Goal: Transaction & Acquisition: Purchase product/service

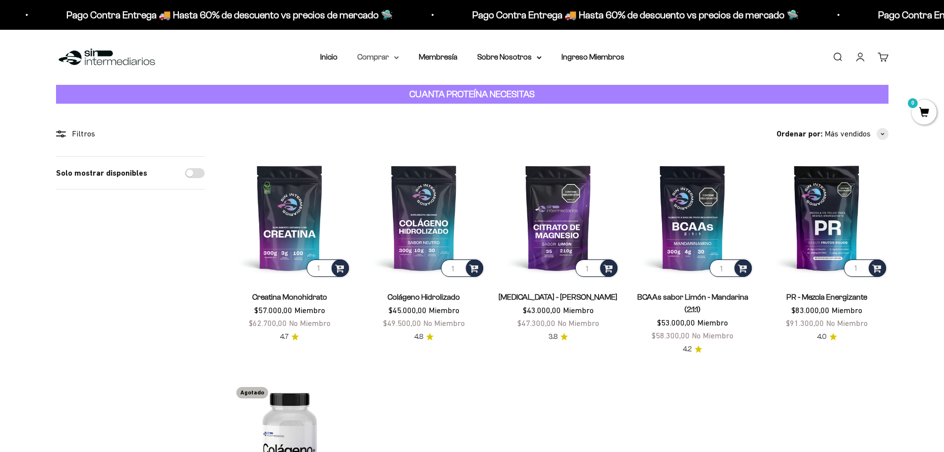
click at [379, 59] on summary "Comprar" at bounding box center [378, 57] width 42 height 13
click at [419, 105] on span "Otros Suplementos" at bounding box center [396, 107] width 66 height 8
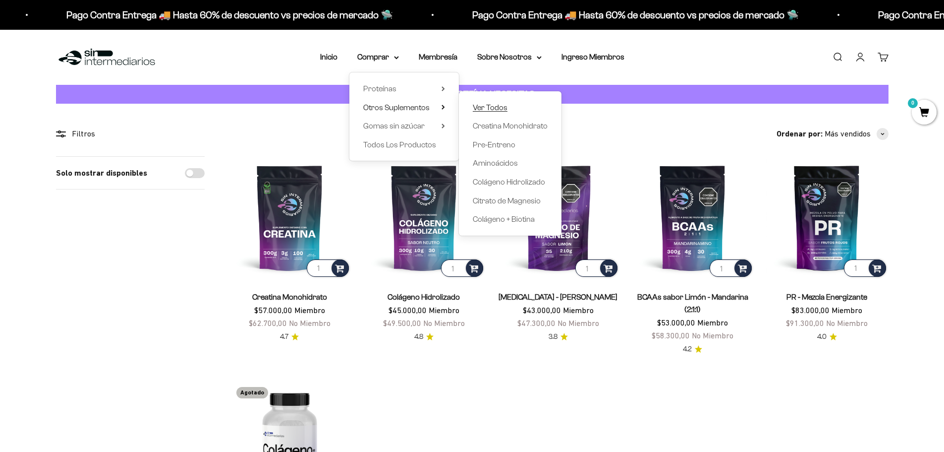
click at [496, 107] on span "Ver Todos" at bounding box center [490, 107] width 35 height 8
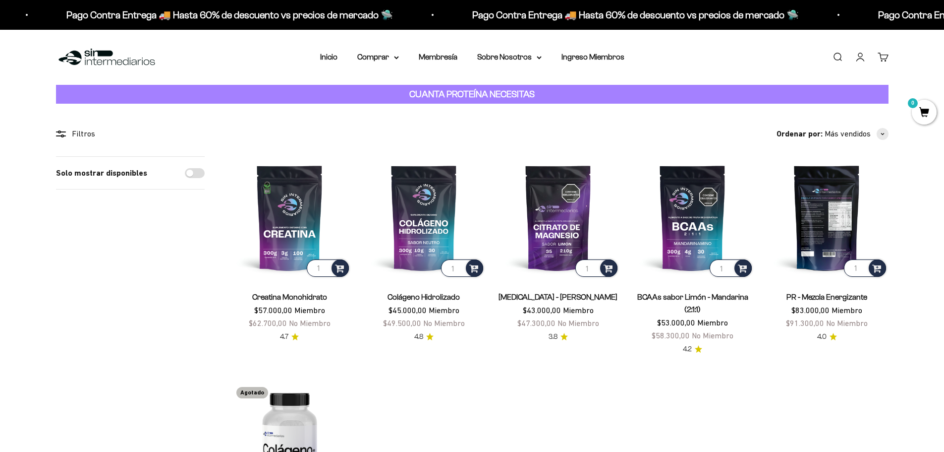
click at [826, 247] on img at bounding box center [827, 217] width 122 height 122
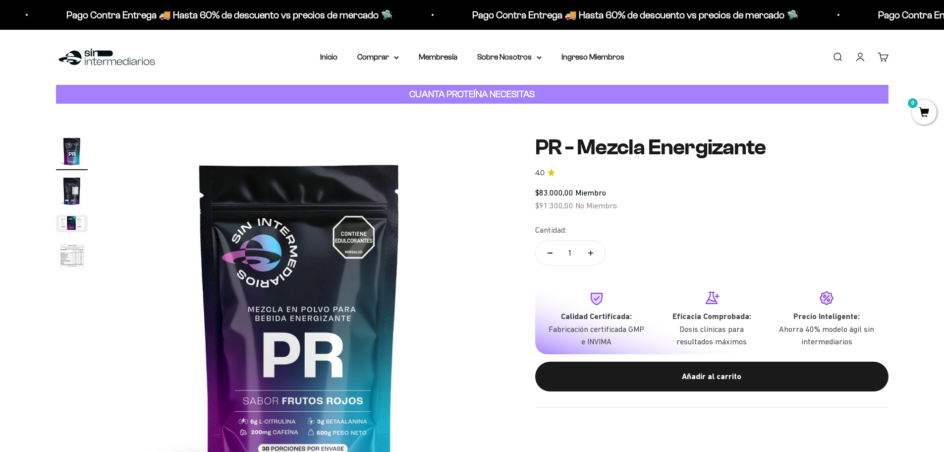
click at [76, 196] on img "Ir al artículo 2" at bounding box center [72, 191] width 32 height 32
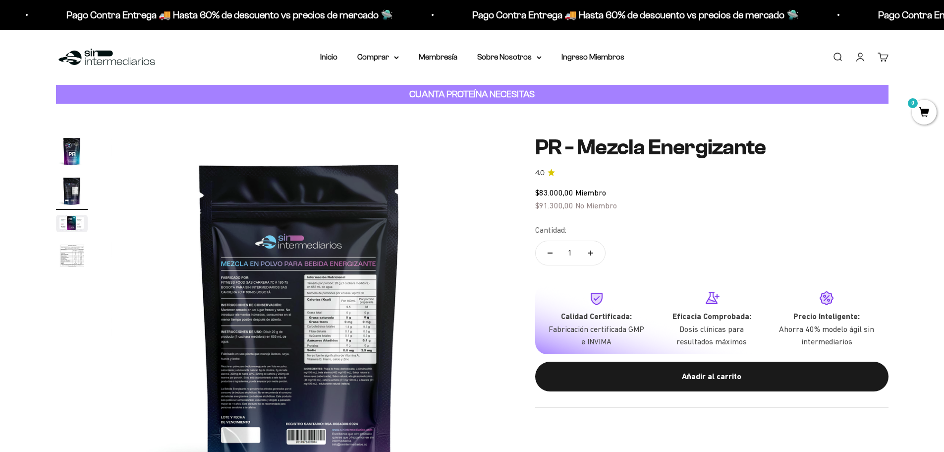
click at [71, 228] on img "Ir al artículo 3" at bounding box center [72, 223] width 32 height 17
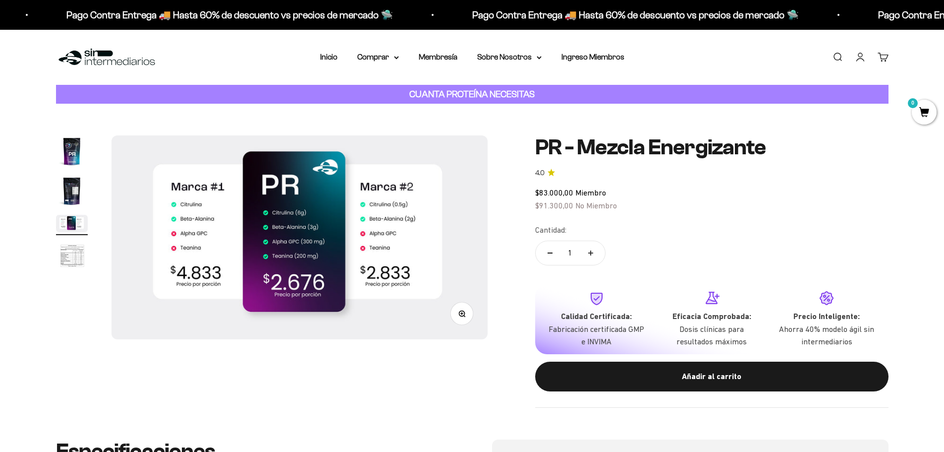
click at [67, 255] on img "Ir al artículo 4" at bounding box center [72, 256] width 32 height 33
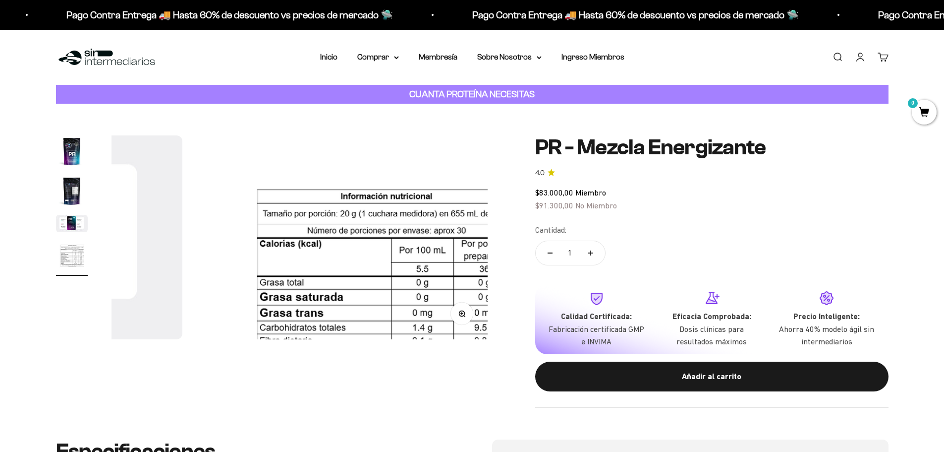
scroll to position [0, 1165]
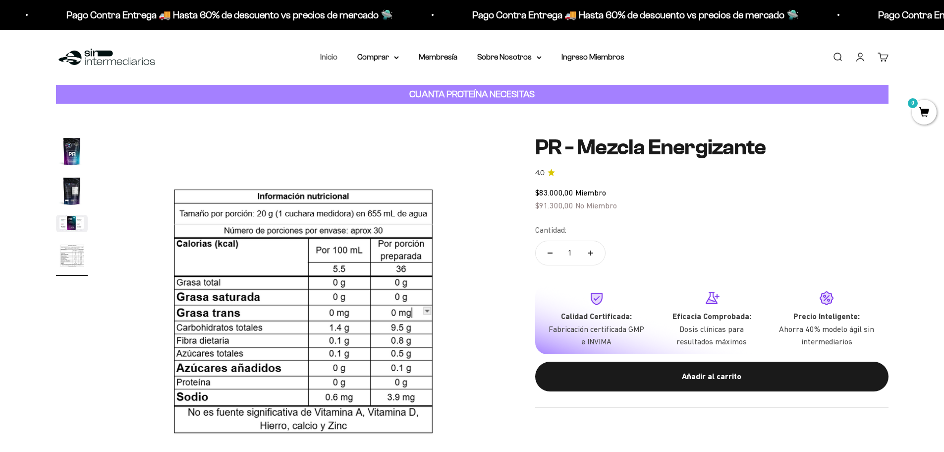
click at [326, 57] on link "Inicio" at bounding box center [328, 57] width 17 height 8
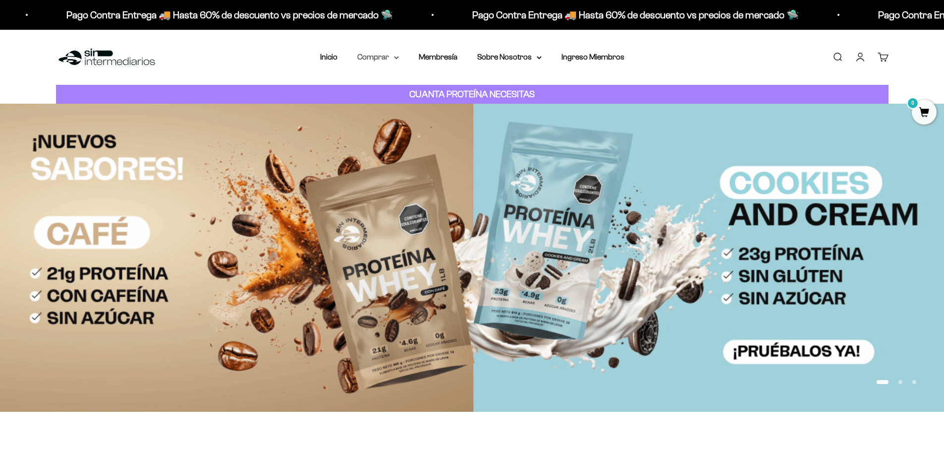
click at [379, 54] on summary "Comprar" at bounding box center [378, 57] width 42 height 13
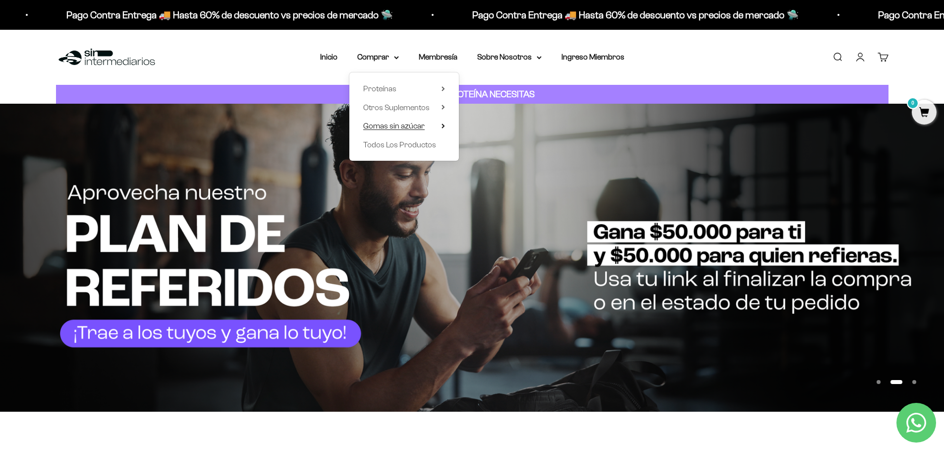
click at [406, 125] on span "Gomas sin azúcar" at bounding box center [393, 125] width 61 height 8
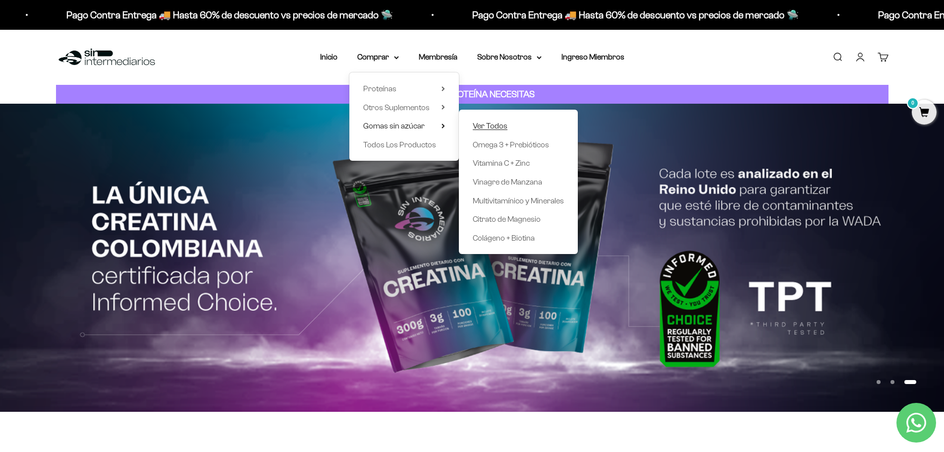
click at [490, 124] on span "Ver Todos" at bounding box center [490, 125] width 35 height 8
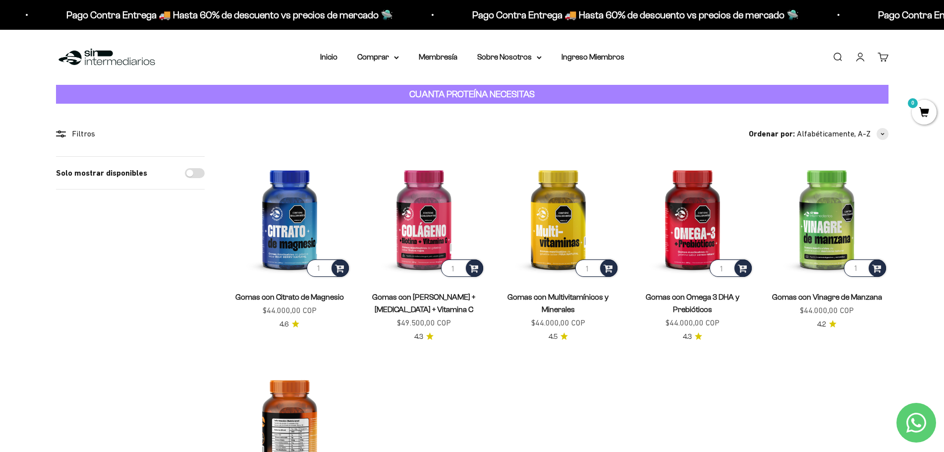
scroll to position [149, 0]
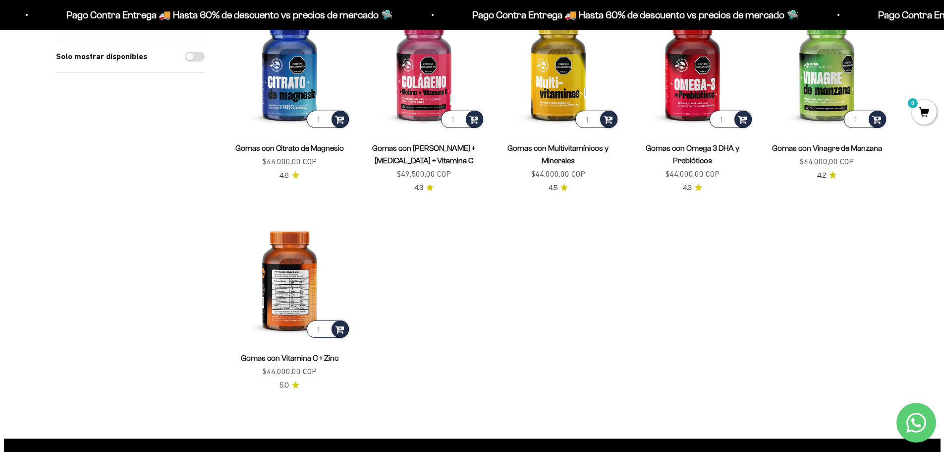
click at [296, 284] on img at bounding box center [290, 278] width 122 height 122
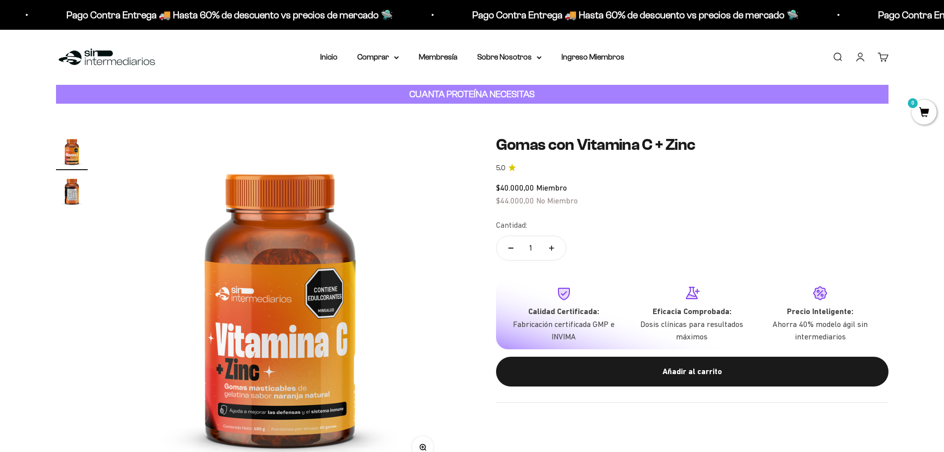
click at [70, 193] on img "Ir al artículo 2" at bounding box center [72, 191] width 32 height 32
